Goal: Task Accomplishment & Management: Manage account settings

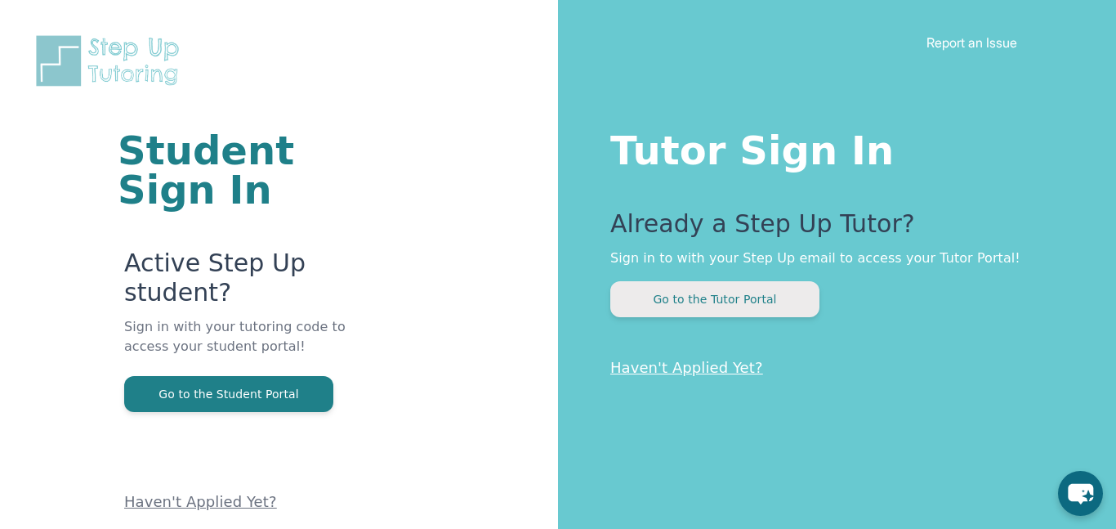
click at [728, 297] on button "Go to the Tutor Portal" at bounding box center [714, 299] width 209 height 36
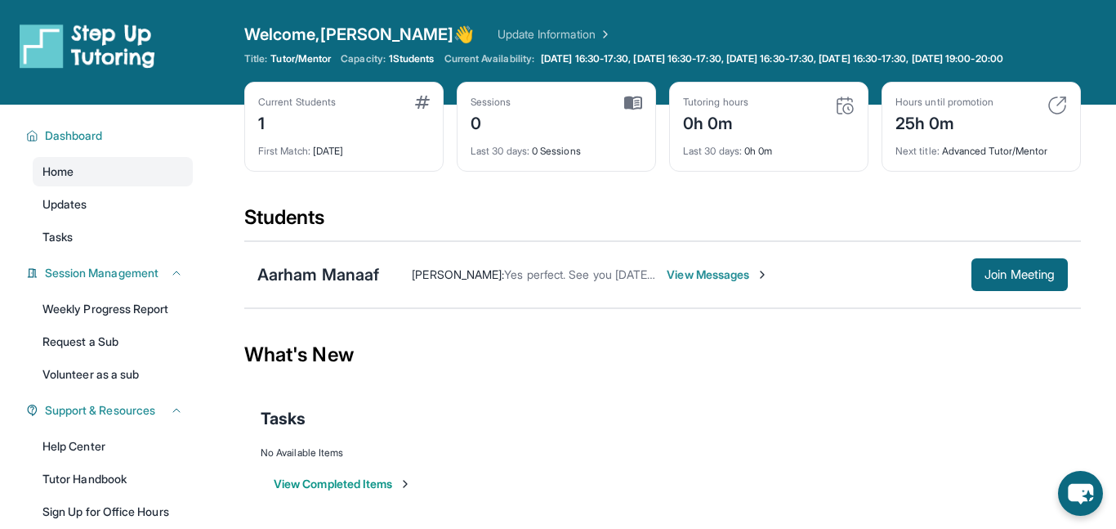
click at [373, 127] on div "Current Students 1" at bounding box center [344, 115] width 172 height 39
click at [503, 34] on link "Update Information" at bounding box center [555, 34] width 114 height 16
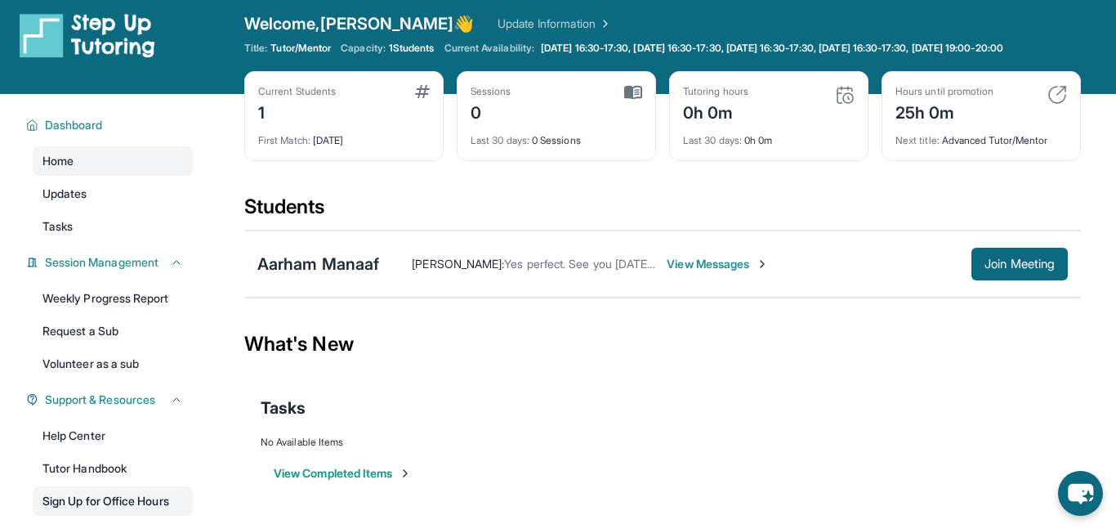
scroll to position [7, 0]
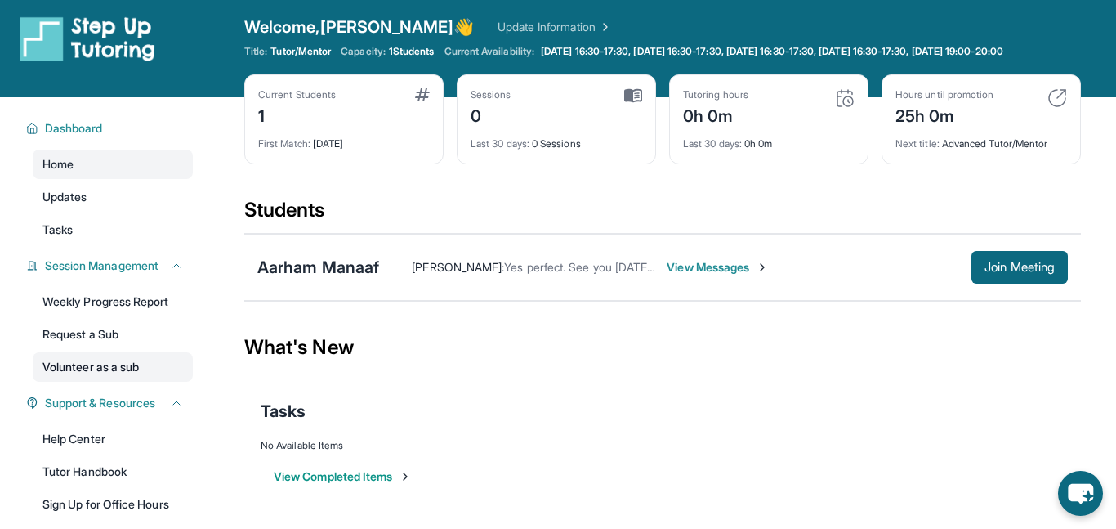
click at [83, 375] on link "Volunteer as a sub" at bounding box center [113, 366] width 160 height 29
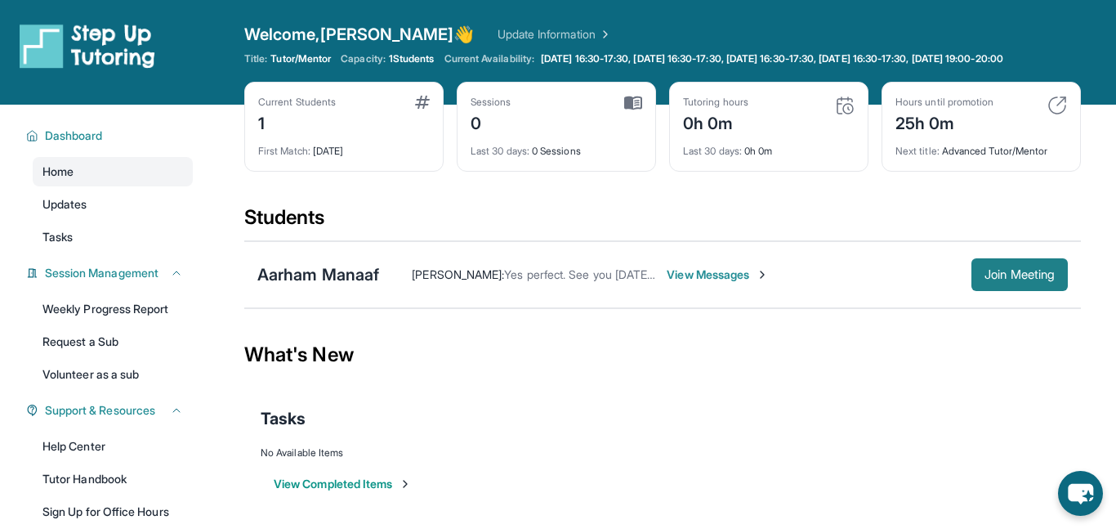
click at [994, 275] on span "Join Meeting" at bounding box center [1020, 275] width 70 height 10
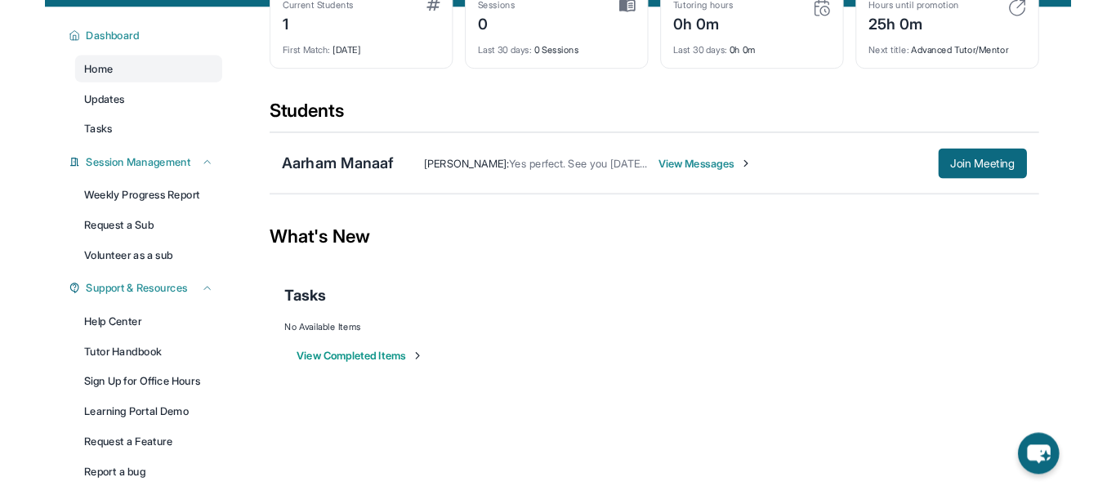
scroll to position [98, 0]
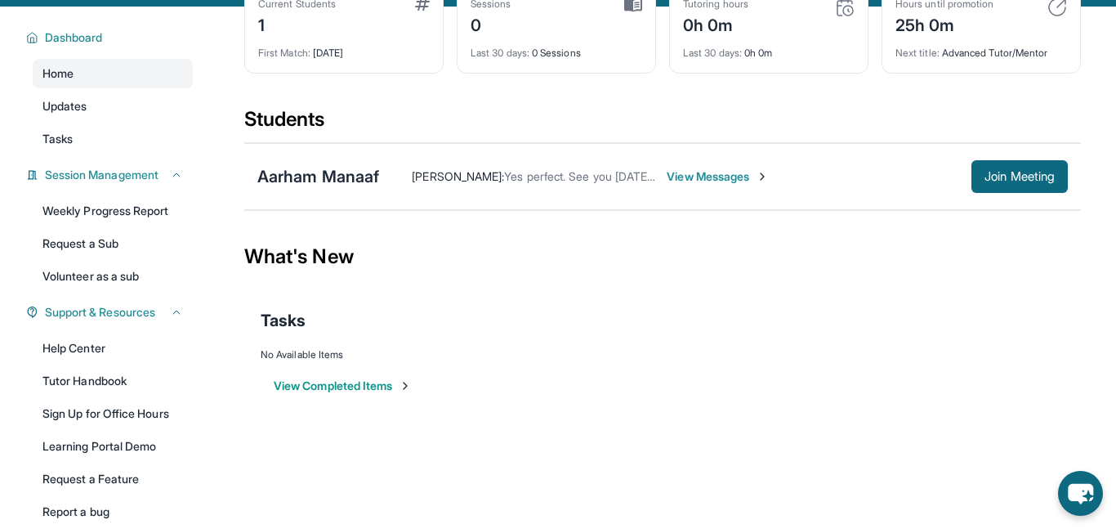
click at [1074, 169] on div "Aarham Manaaf Shahana Zerin : Yes perfect. See you tomorrow then. Thank you Vie…" at bounding box center [662, 176] width 837 height 67
click at [1015, 177] on span "Join Meeting" at bounding box center [1020, 177] width 70 height 10
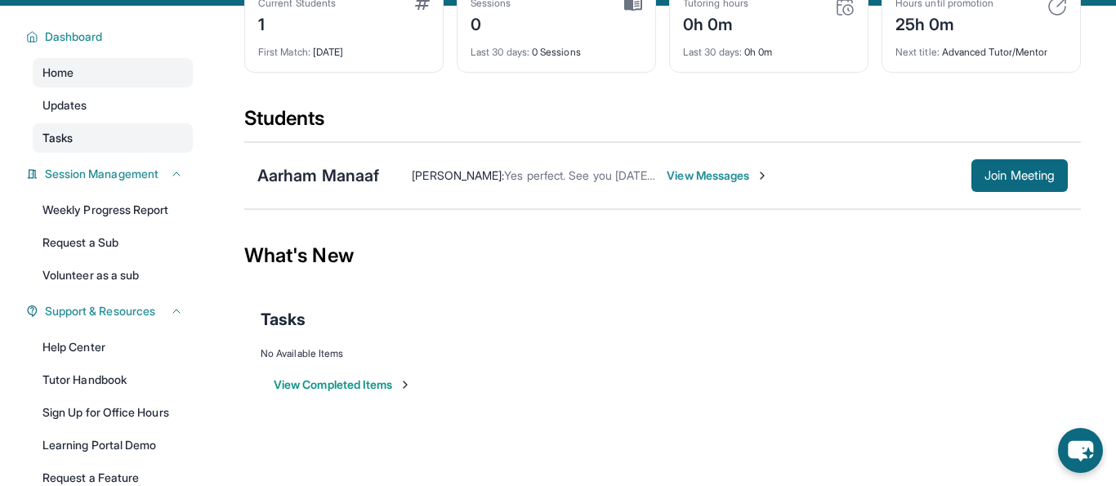
scroll to position [40, 0]
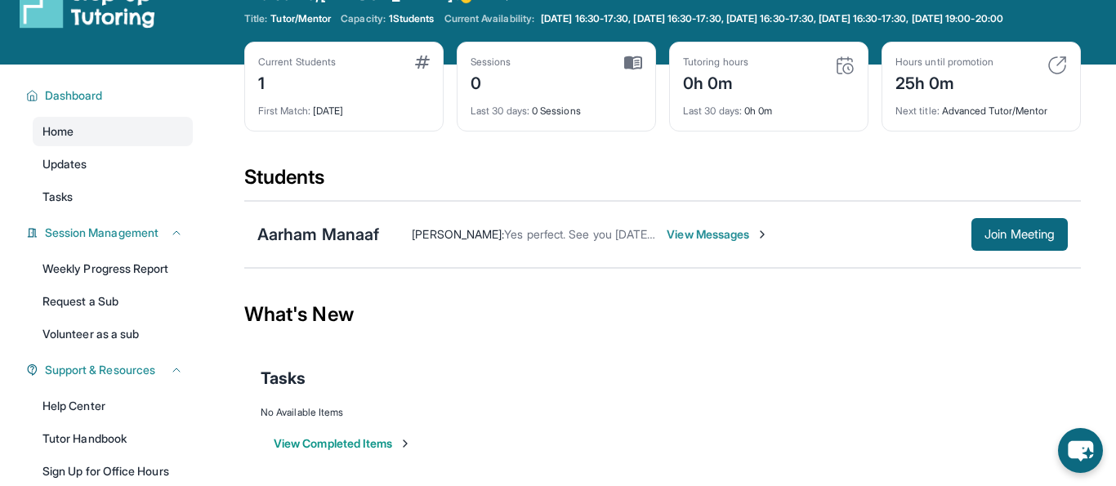
click at [749, 239] on span "View Messages" at bounding box center [718, 234] width 102 height 16
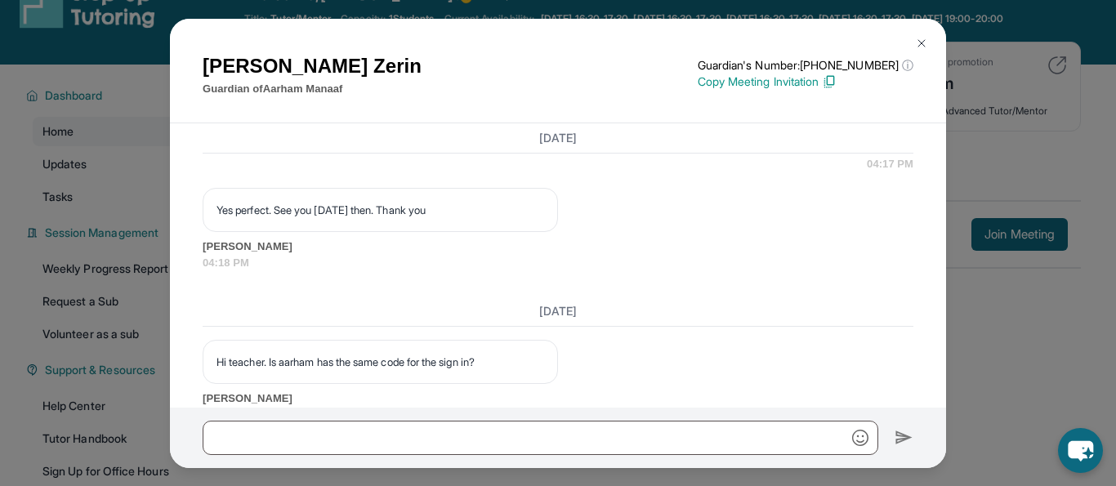
scroll to position [1874, 0]
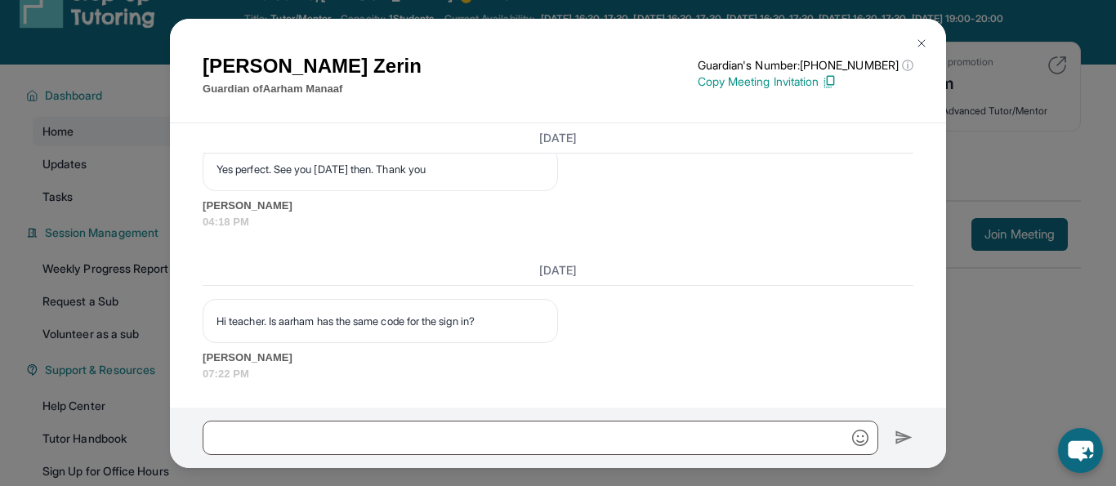
click at [322, 65] on h1 "Shahana Zerin" at bounding box center [312, 65] width 219 height 29
click at [332, 94] on p "Guardian of Aarham Manaaf" at bounding box center [312, 89] width 219 height 16
click at [931, 46] on button at bounding box center [921, 43] width 33 height 33
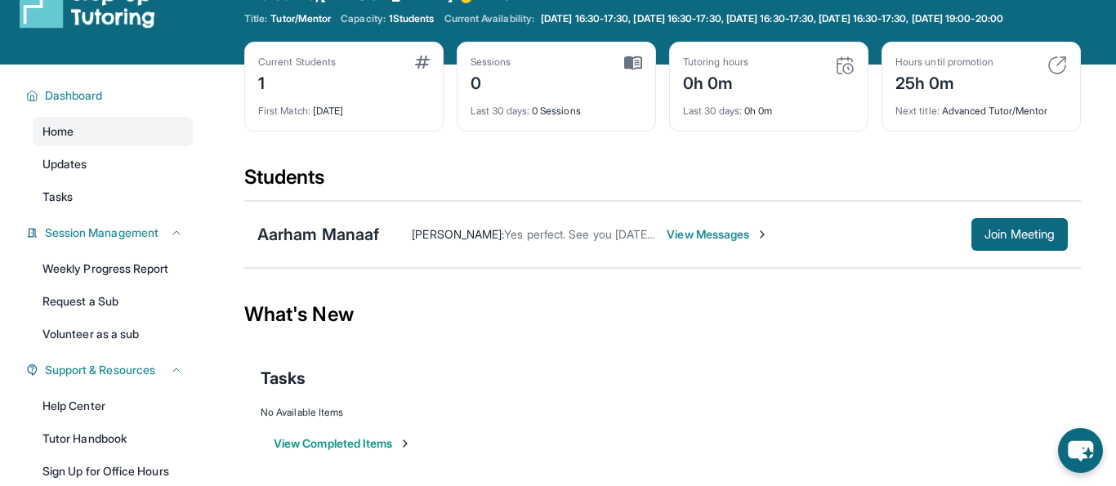
click at [311, 83] on div "1" at bounding box center [297, 82] width 78 height 26
click at [293, 54] on div "Current Students 1 First Match : 2 days ago" at bounding box center [343, 87] width 199 height 90
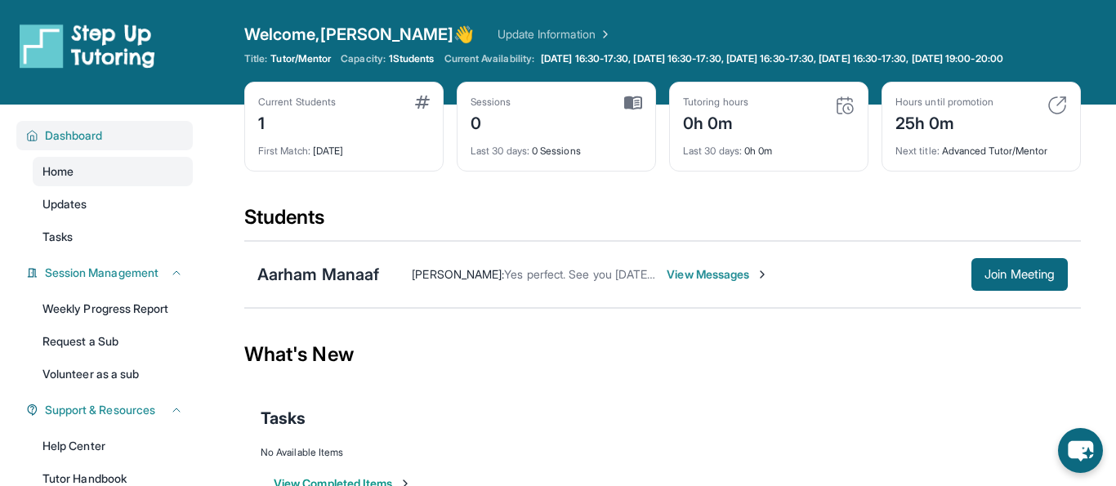
click at [61, 132] on span "Dashboard" at bounding box center [74, 135] width 58 height 16
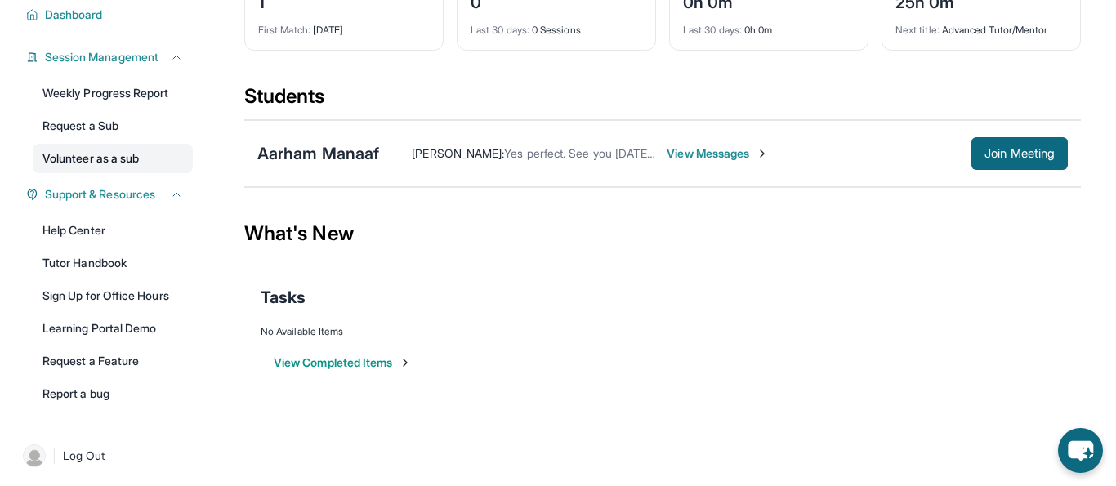
scroll to position [58, 0]
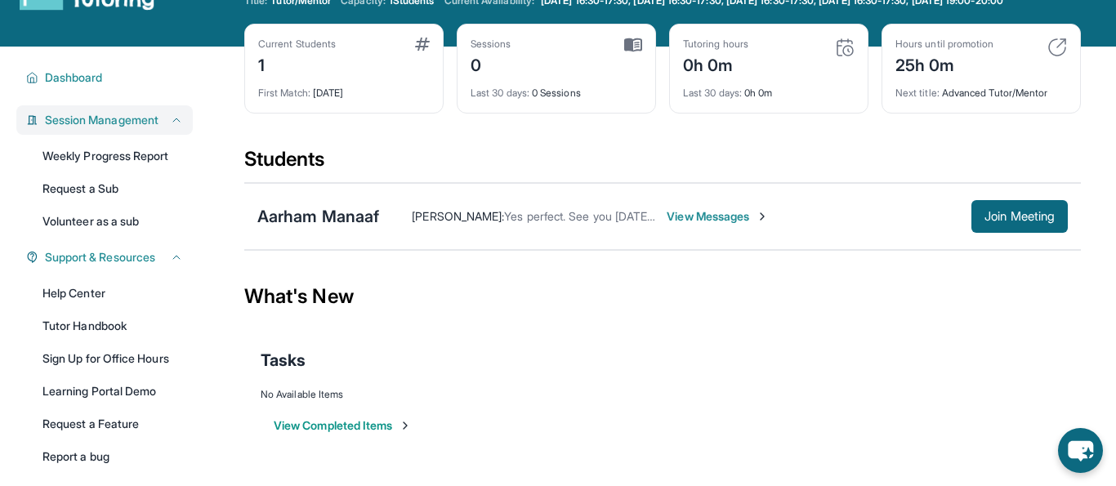
click at [104, 123] on span "Session Management" at bounding box center [102, 120] width 114 height 16
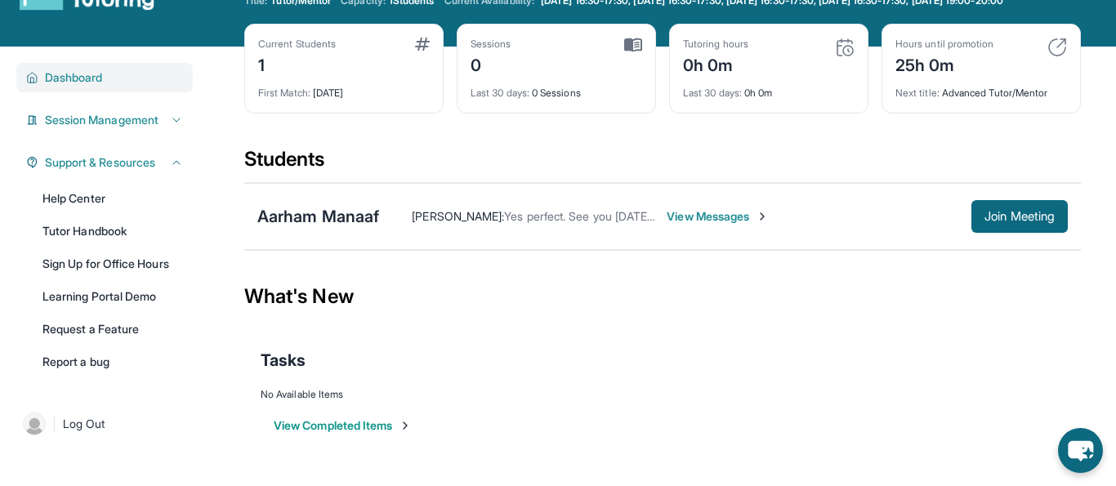
click at [89, 89] on div "Dashboard" at bounding box center [104, 77] width 177 height 29
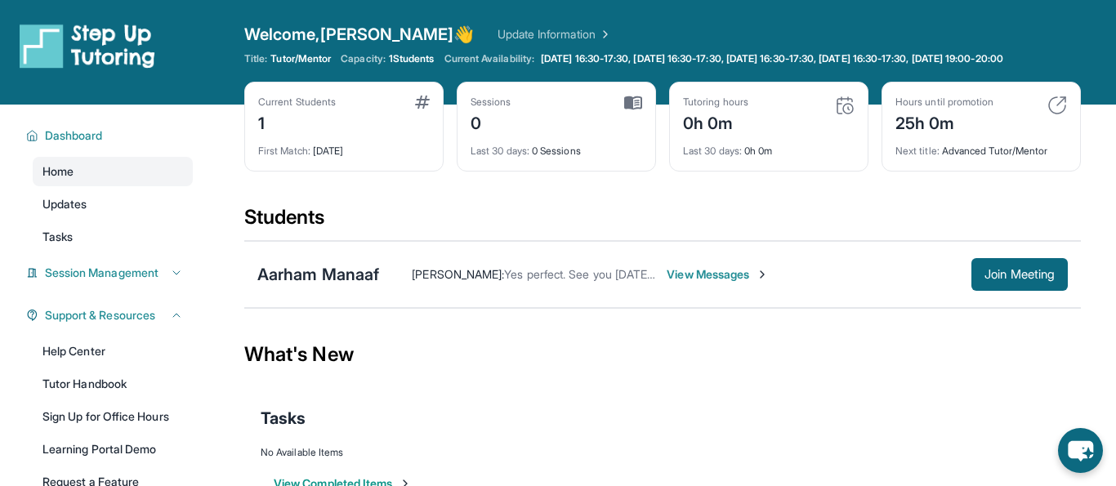
scroll to position [1, 0]
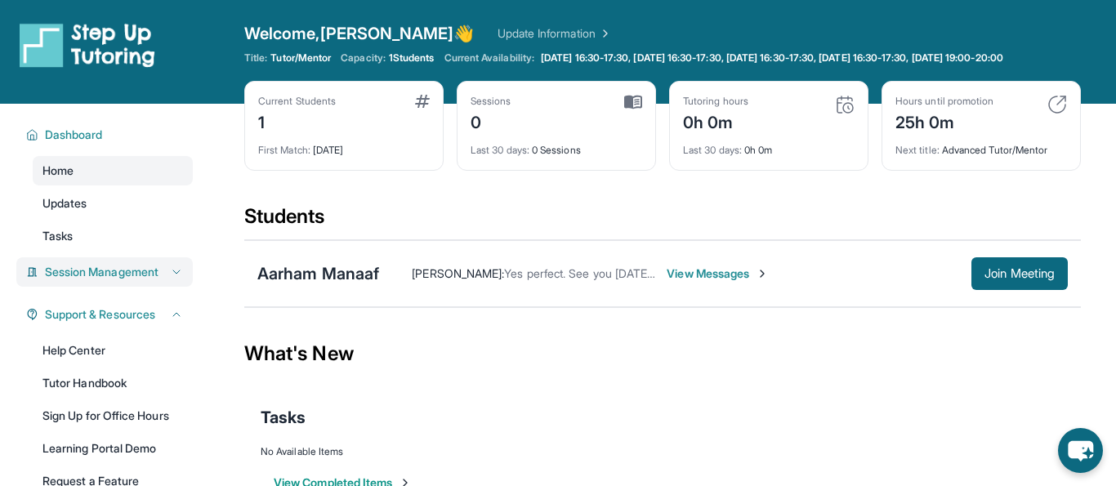
click at [122, 275] on span "Session Management" at bounding box center [102, 272] width 114 height 16
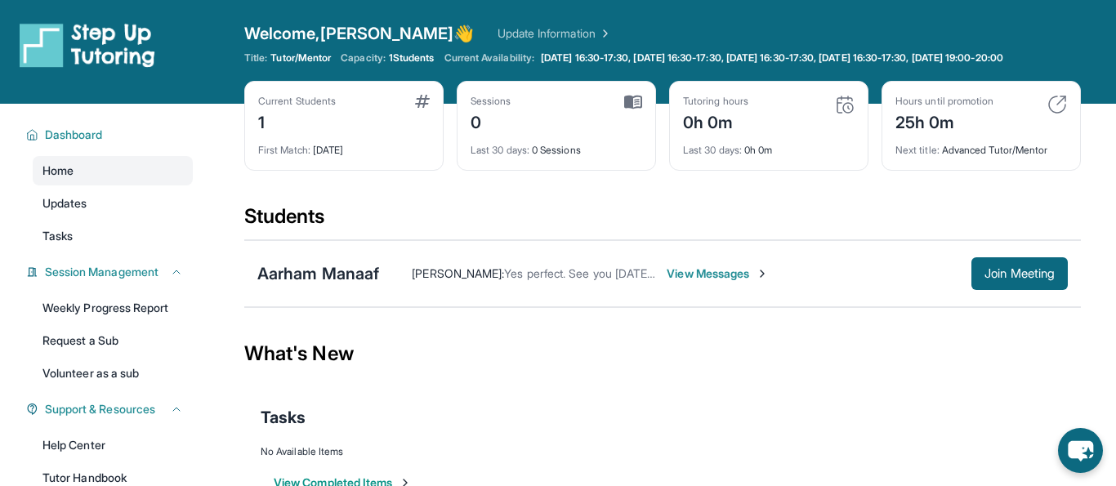
click at [375, 110] on div "Current Students 1" at bounding box center [344, 114] width 172 height 39
click at [265, 118] on div "1" at bounding box center [297, 121] width 78 height 26
click at [520, 105] on div "Sessions 0" at bounding box center [557, 114] width 172 height 39
click at [354, 268] on div "Aarham Manaaf" at bounding box center [318, 273] width 122 height 23
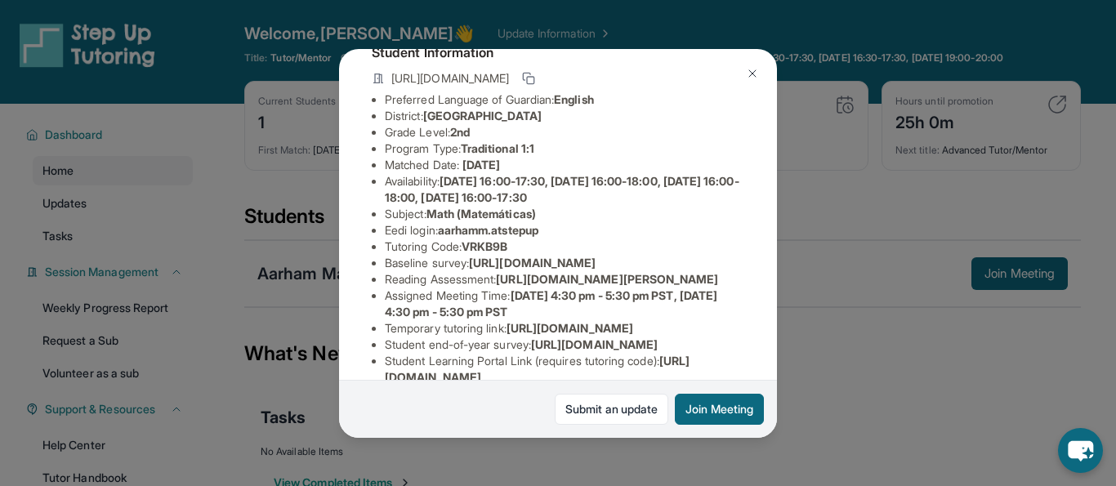
scroll to position [109, 575]
drag, startPoint x: 378, startPoint y: 280, endPoint x: 957, endPoint y: 326, distance: 581.2
click at [957, 326] on div "Aarham Manaaf Guardian: Shahana Zerin Student Information https://student-porta…" at bounding box center [558, 243] width 1116 height 486
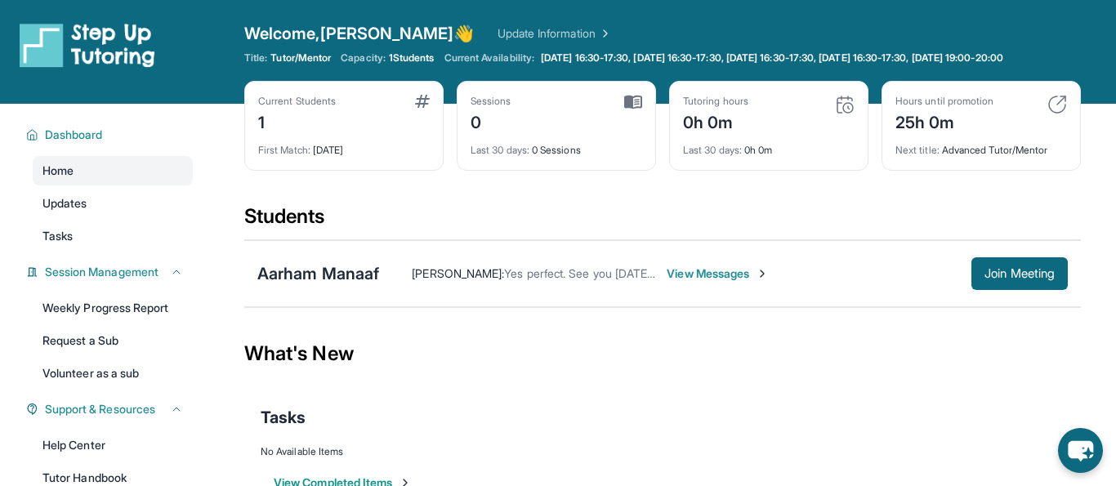
click at [322, 98] on div "Current Students" at bounding box center [297, 101] width 78 height 13
click at [263, 125] on div "1" at bounding box center [297, 121] width 78 height 26
click at [352, 264] on div "Aarham Manaaf" at bounding box center [318, 273] width 122 height 23
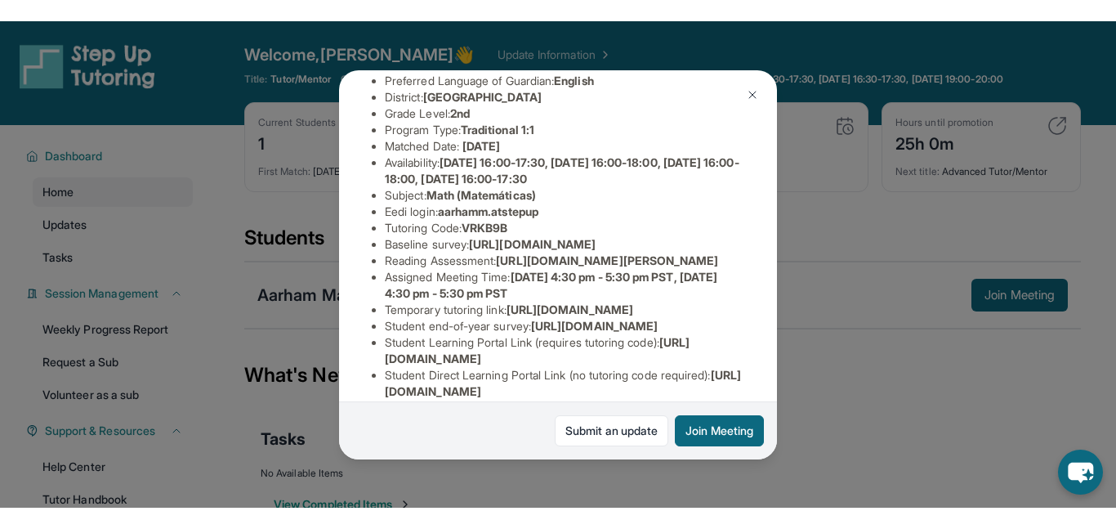
scroll to position [149, 575]
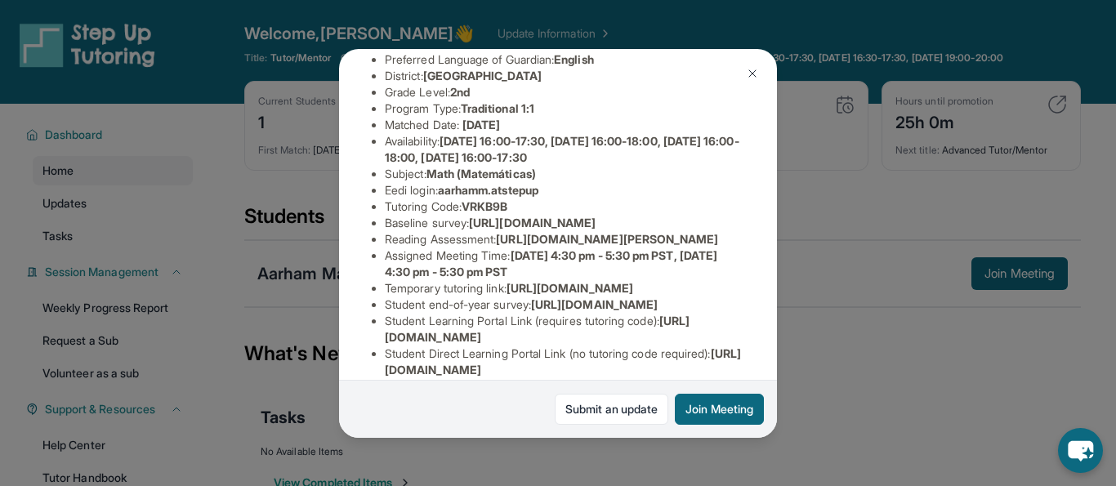
drag, startPoint x: 387, startPoint y: 240, endPoint x: 753, endPoint y: 278, distance: 368.0
click at [753, 278] on div "Aarham Manaaf Guardian: Shahana Zerin Student Information https://student-porta…" at bounding box center [558, 243] width 438 height 389
copy span "[URL][DOMAIN_NAME]"
click at [750, 76] on img at bounding box center [752, 73] width 13 height 13
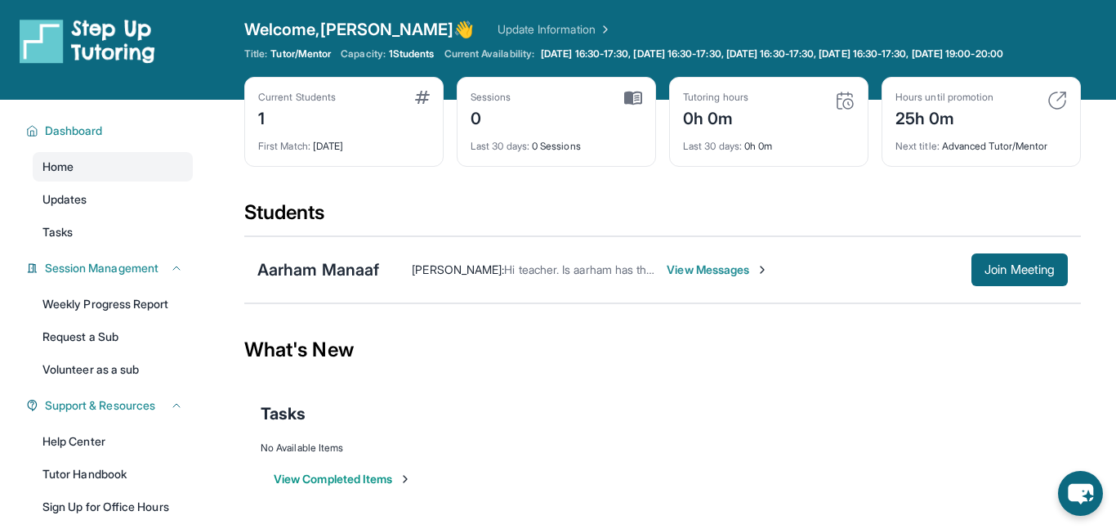
scroll to position [1, 0]
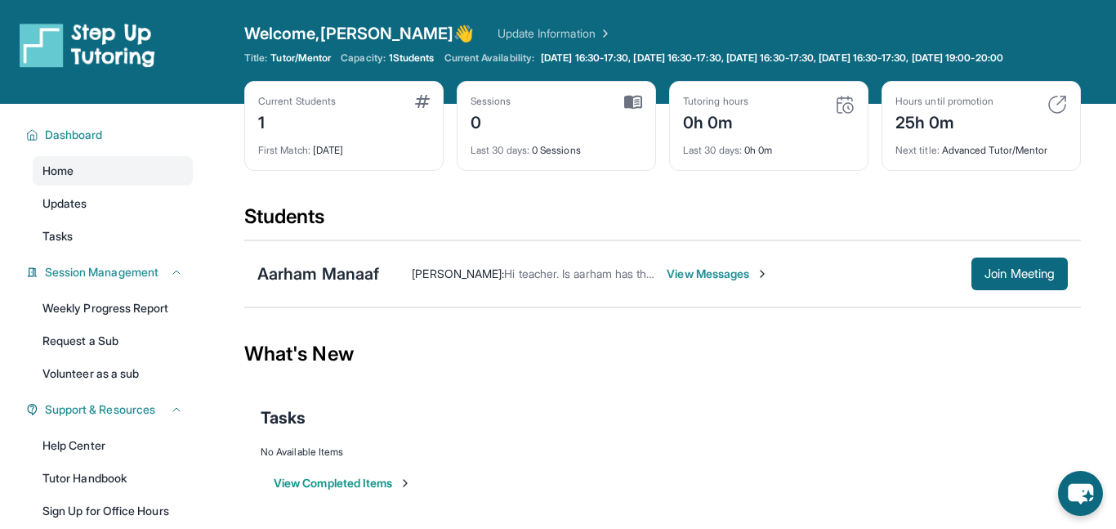
click at [735, 113] on div "0h 0m" at bounding box center [715, 121] width 65 height 26
click at [829, 103] on div "Tutoring hours 0h 0m" at bounding box center [769, 114] width 172 height 39
click at [1057, 105] on img at bounding box center [1058, 105] width 20 height 20
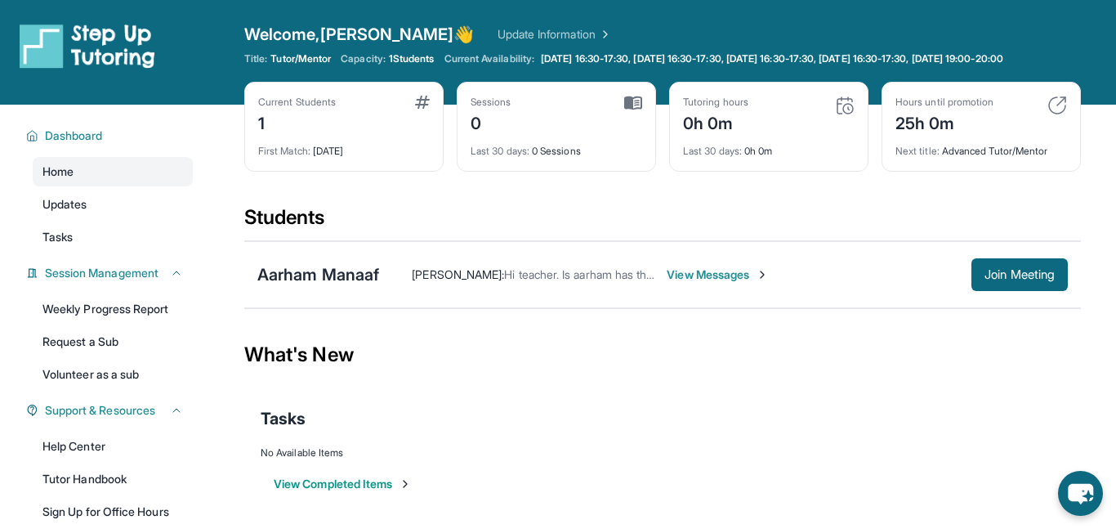
click at [829, 97] on div "Tutoring hours 0h 0m" at bounding box center [769, 115] width 172 height 39
click at [119, 203] on link "Updates" at bounding box center [113, 204] width 160 height 29
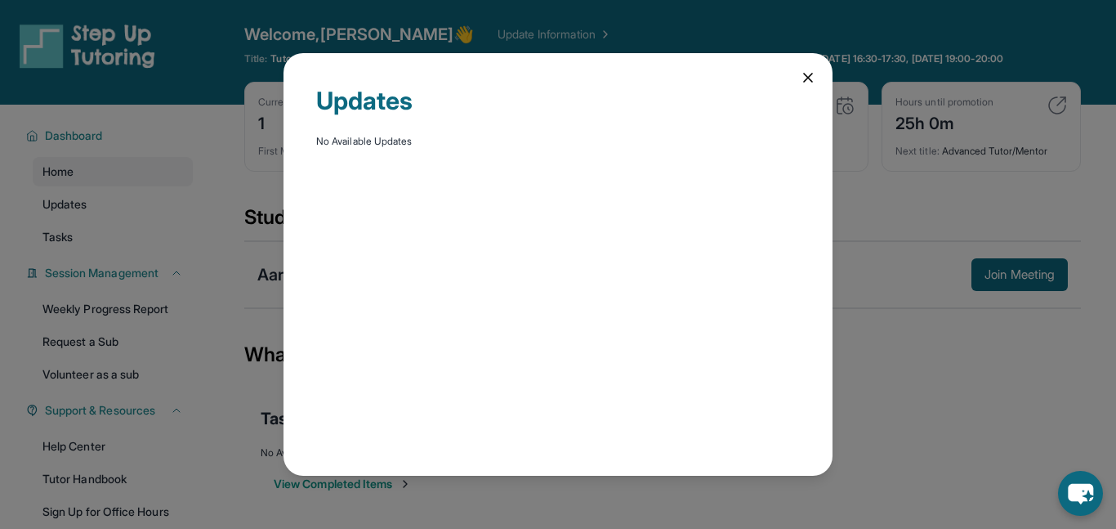
click at [804, 69] on icon at bounding box center [808, 77] width 16 height 16
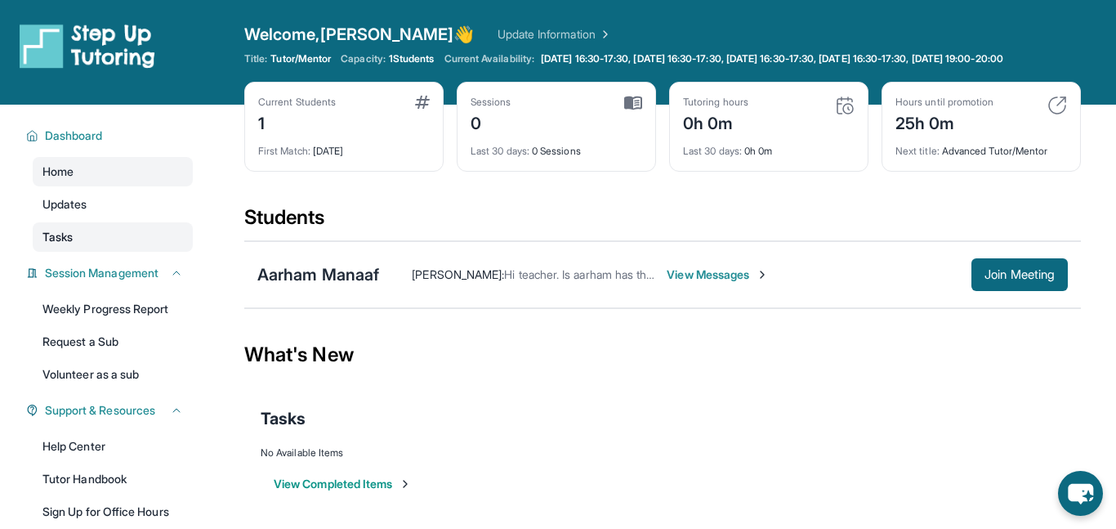
click at [101, 232] on link "Tasks" at bounding box center [113, 236] width 160 height 29
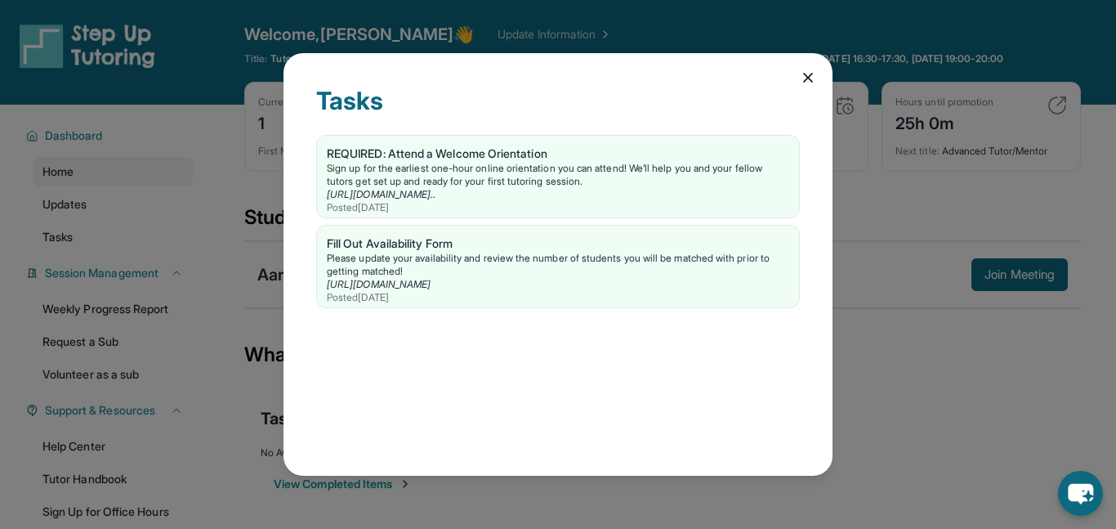
click at [800, 74] on icon at bounding box center [808, 77] width 16 height 16
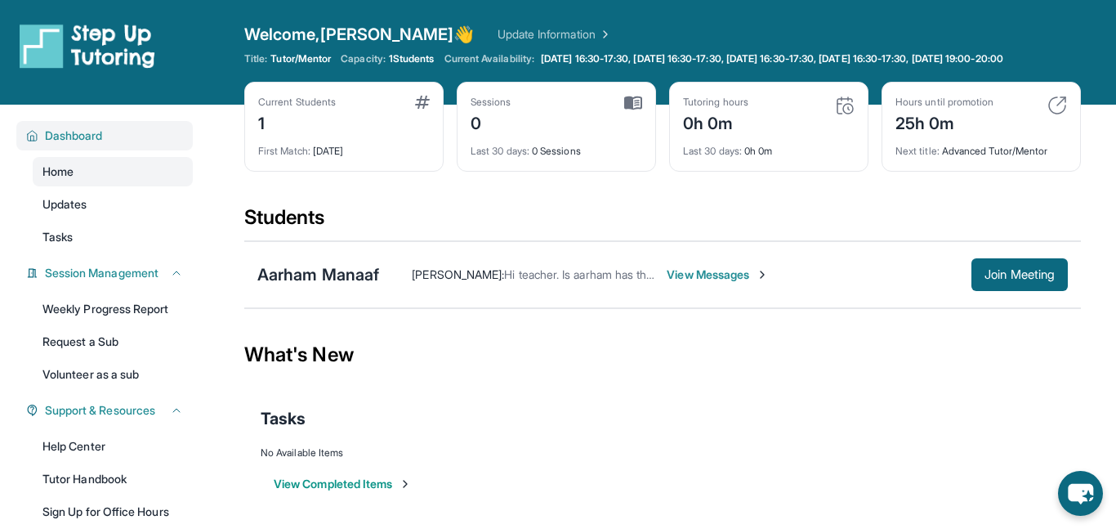
click at [60, 136] on span "Dashboard" at bounding box center [74, 135] width 58 height 16
click at [272, 146] on span "First Match :" at bounding box center [284, 151] width 52 height 12
click at [311, 277] on div "Aarham Manaaf" at bounding box center [318, 274] width 122 height 23
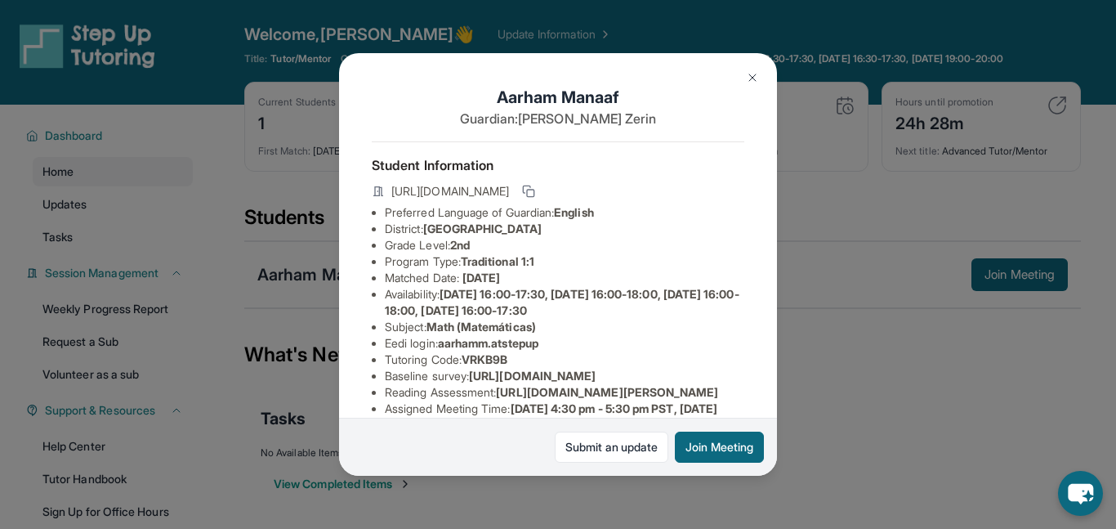
click at [628, 328] on li "Subject : Math (Matemáticas)" at bounding box center [565, 327] width 360 height 16
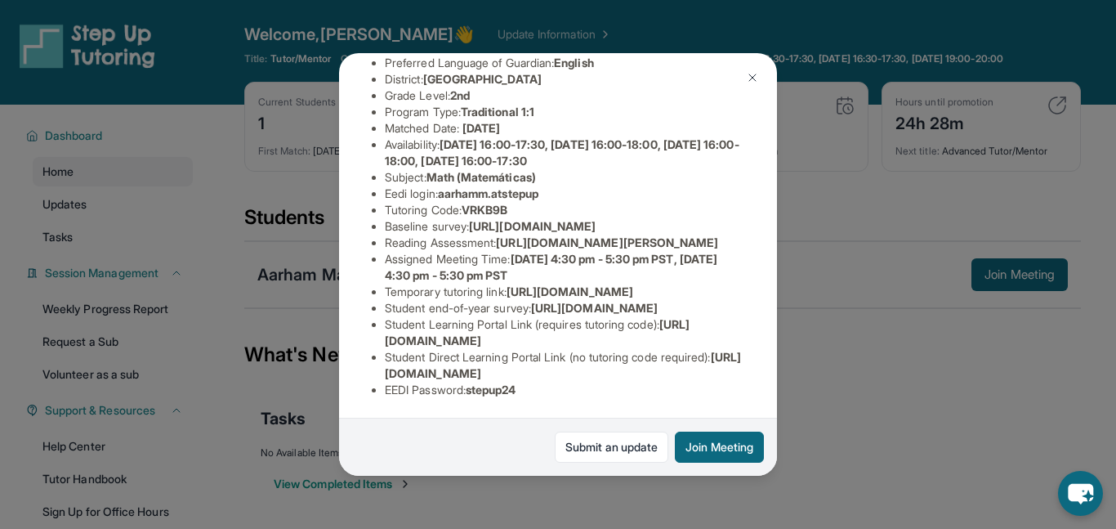
scroll to position [194, 7]
